Goal: Transaction & Acquisition: Purchase product/service

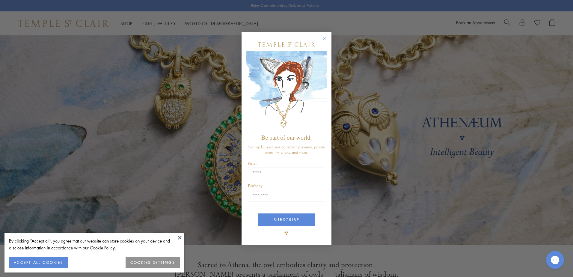
click at [325, 38] on icon "Close dialog" at bounding box center [324, 38] width 3 height 3
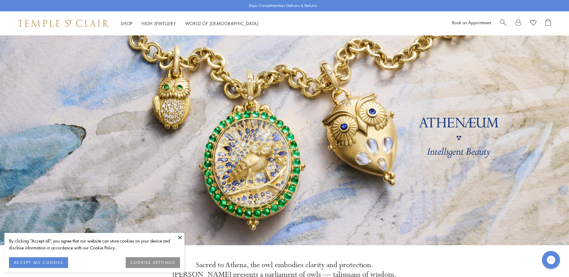
click at [181, 237] on button at bounding box center [179, 237] width 9 height 9
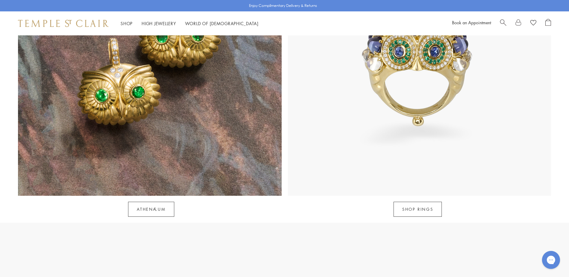
scroll to position [663, 0]
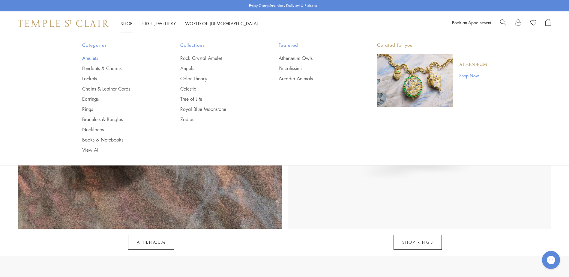
click at [95, 59] on link "Amulets" at bounding box center [119, 58] width 74 height 7
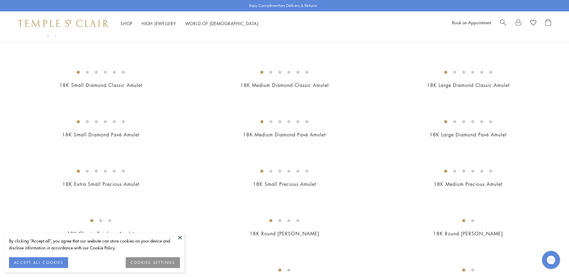
scroll to position [589, 0]
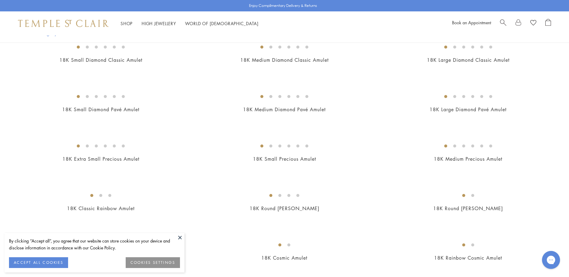
click at [183, 237] on button at bounding box center [179, 237] width 9 height 9
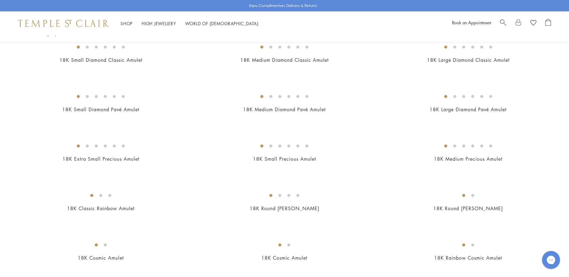
click at [0, 0] on img at bounding box center [0, 0] width 0 height 0
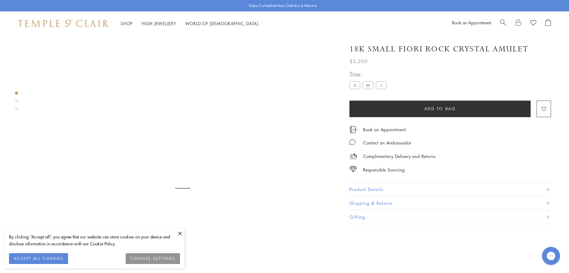
scroll to position [35, 0]
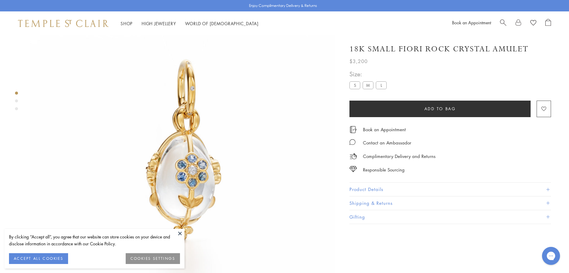
click at [181, 232] on button at bounding box center [179, 232] width 9 height 9
